Goal: Use online tool/utility: Utilize a website feature to perform a specific function

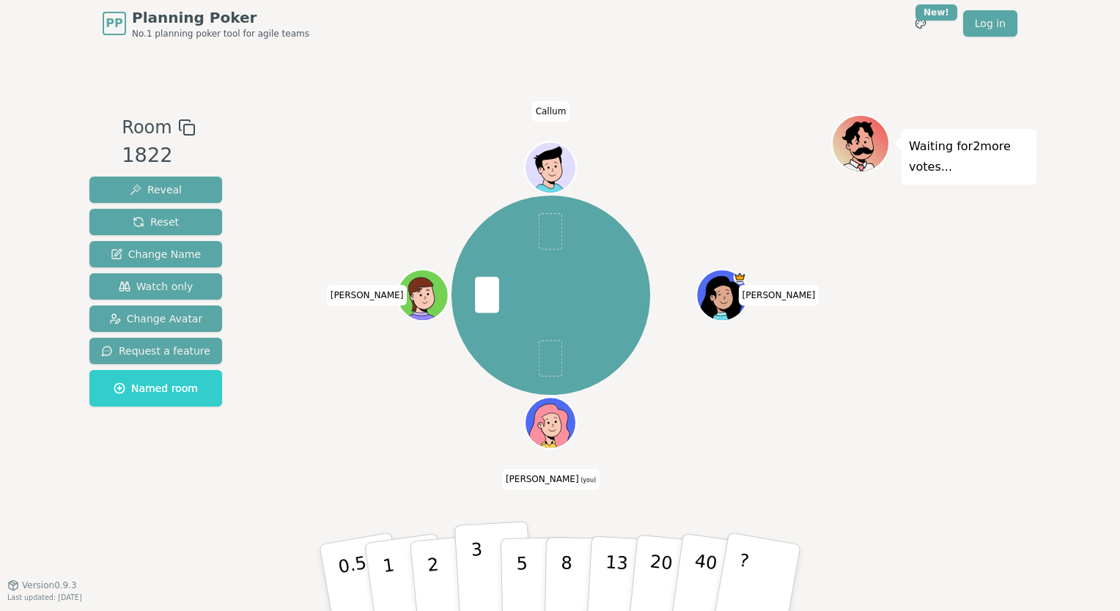
click at [475, 576] on p "3" at bounding box center [479, 580] width 16 height 80
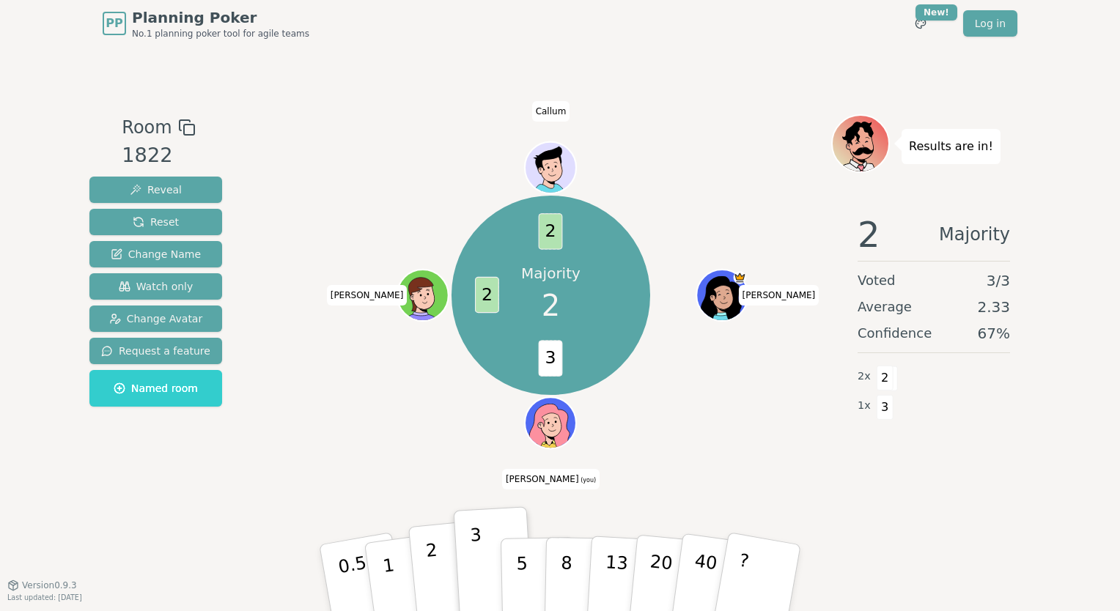
click at [425, 567] on button "2" at bounding box center [450, 578] width 84 height 117
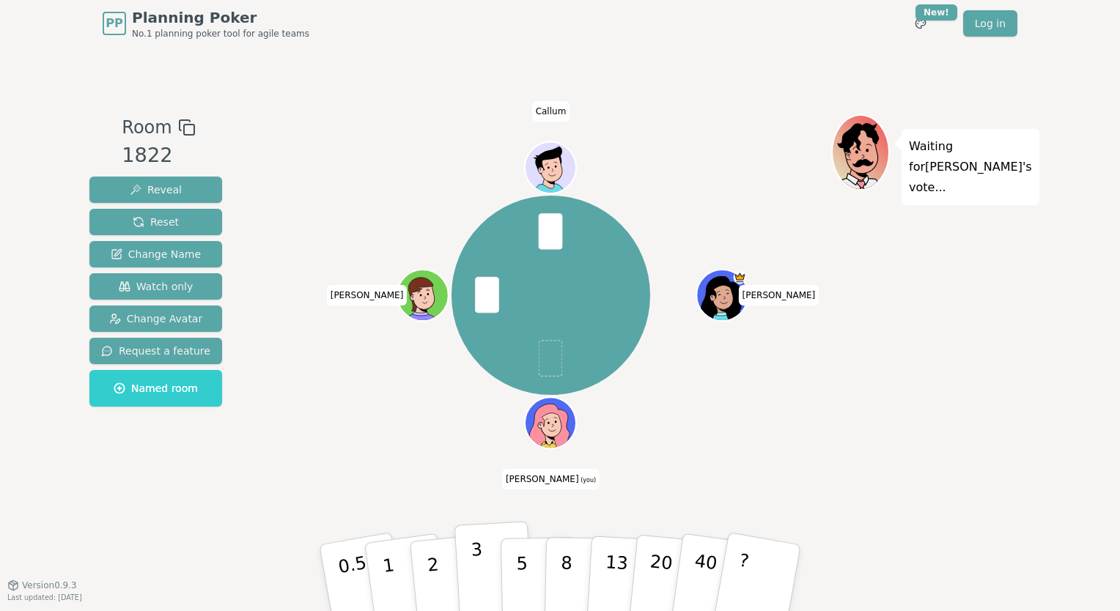
click at [476, 568] on p "3" at bounding box center [479, 580] width 16 height 80
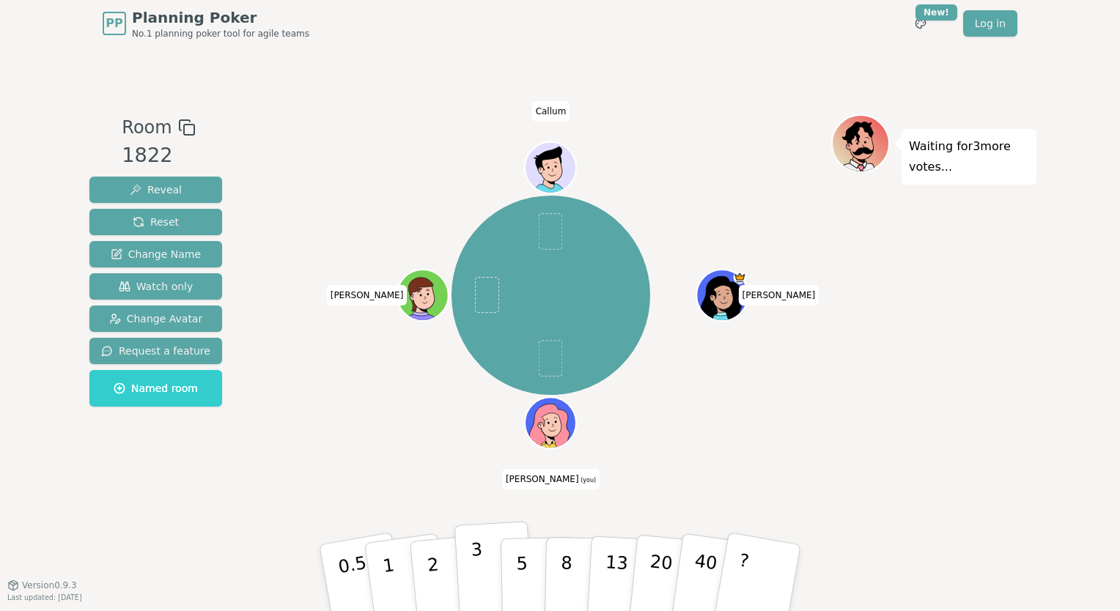
click at [484, 564] on button "3" at bounding box center [494, 578] width 80 height 114
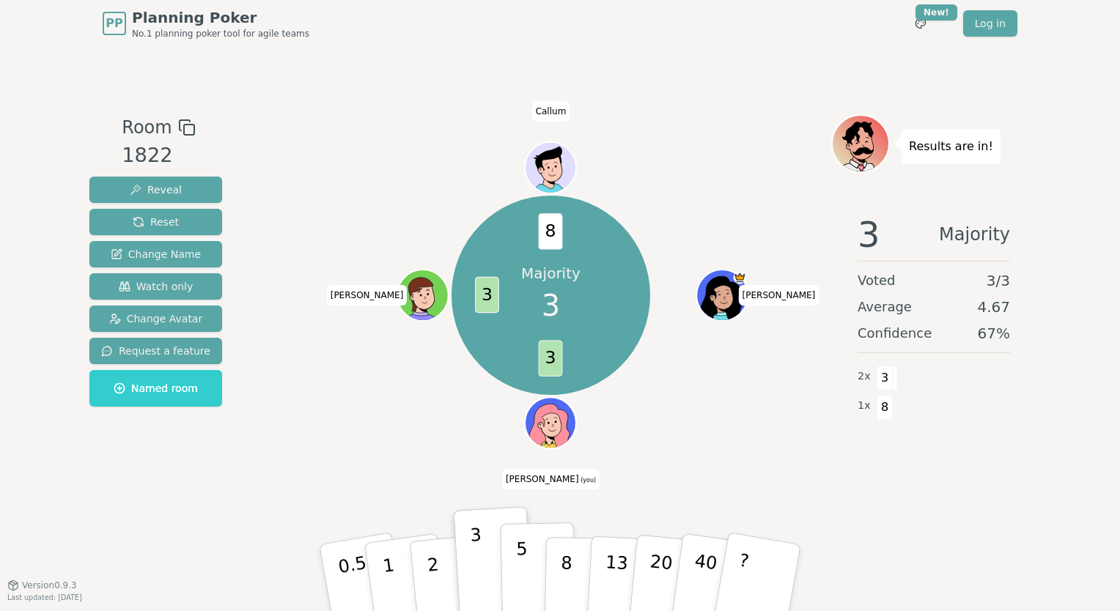
click at [528, 570] on button "5" at bounding box center [539, 578] width 76 height 111
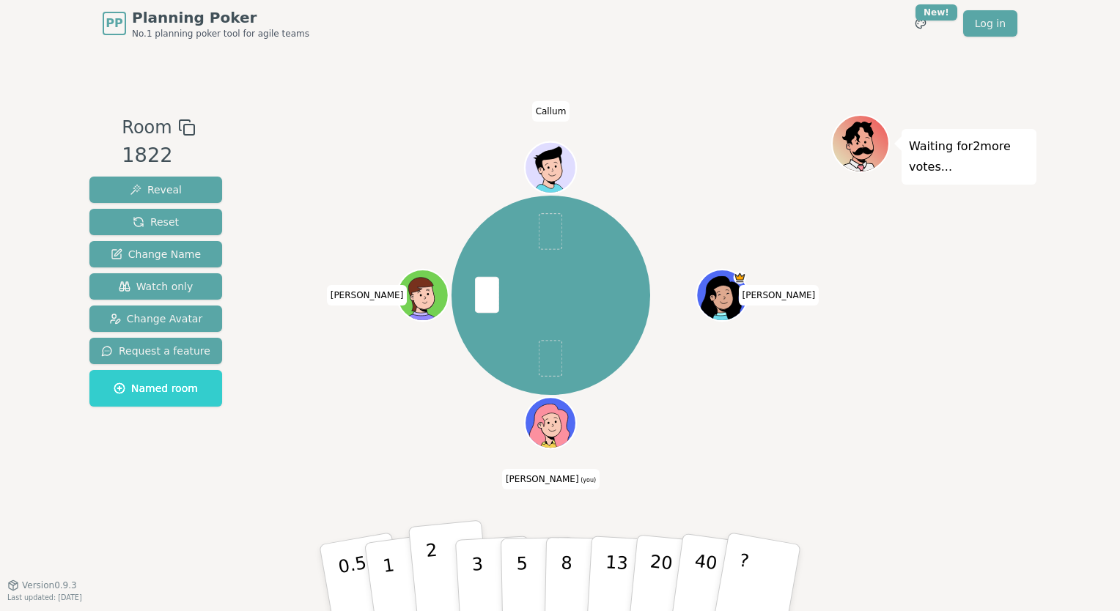
click at [424, 570] on button "2" at bounding box center [450, 578] width 84 height 117
click at [431, 560] on p "2" at bounding box center [434, 580] width 19 height 80
click at [477, 576] on p "3" at bounding box center [479, 580] width 16 height 80
click at [325, 411] on div "[PERSON_NAME] [PERSON_NAME] (you) [PERSON_NAME]" at bounding box center [550, 295] width 561 height 309
click at [437, 562] on button "2" at bounding box center [450, 578] width 84 height 117
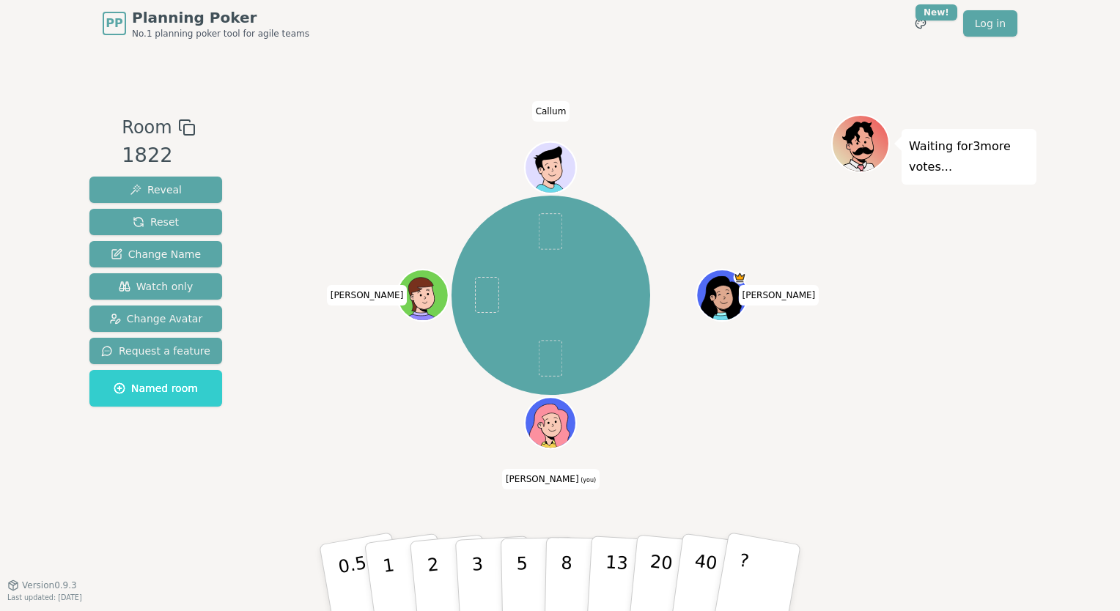
click at [209, 508] on div "Room 1822 Reveal Reset Change Name Watch only Change Avatar Request a feature N…" at bounding box center [156, 315] width 144 height 403
click at [295, 478] on div "[PERSON_NAME] [PERSON_NAME] (you) [PERSON_NAME]" at bounding box center [550, 315] width 561 height 403
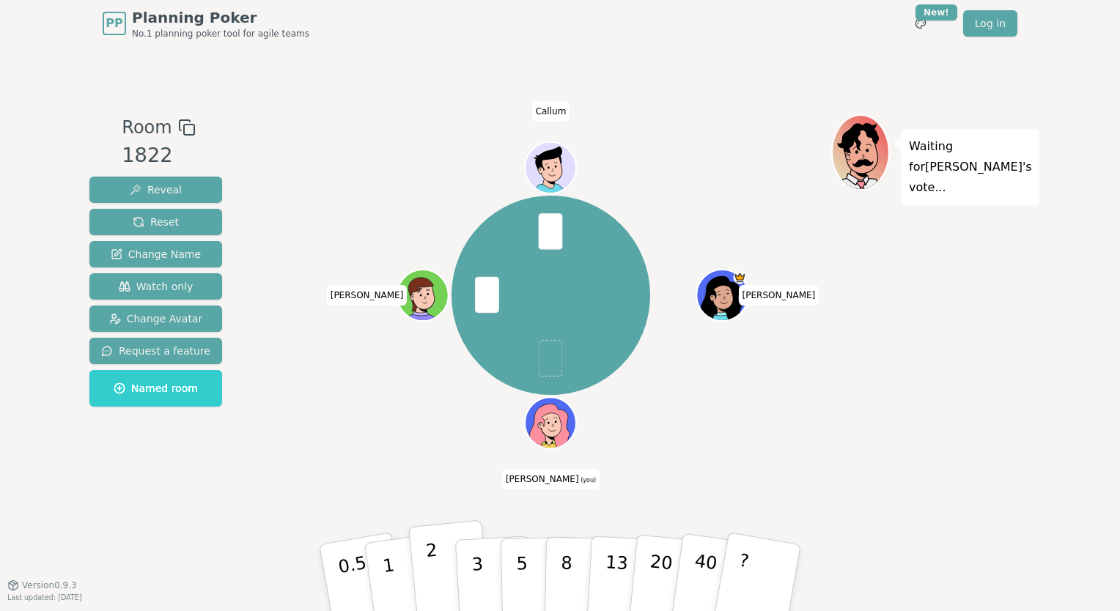
click at [436, 568] on p "2" at bounding box center [434, 580] width 19 height 80
